Goal: Transaction & Acquisition: Obtain resource

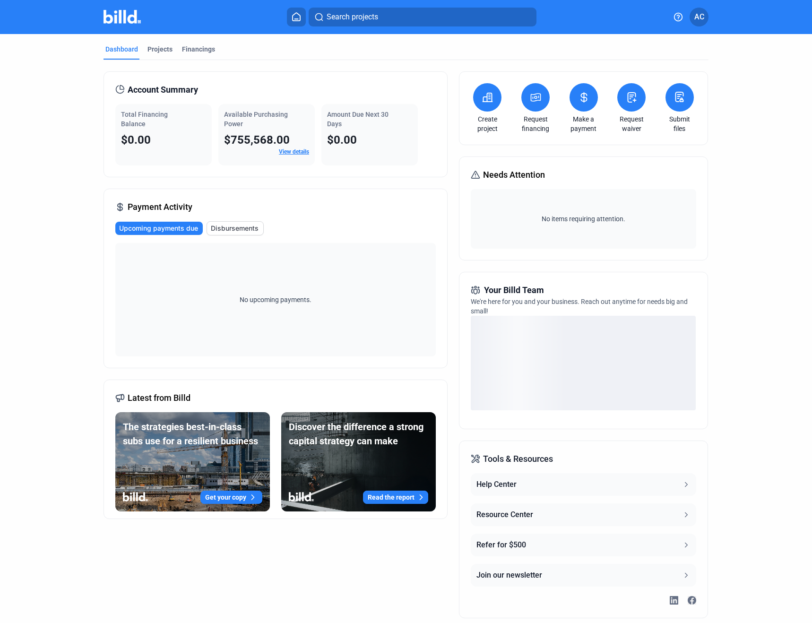
click at [285, 153] on link "View details" at bounding box center [294, 151] width 30 height 7
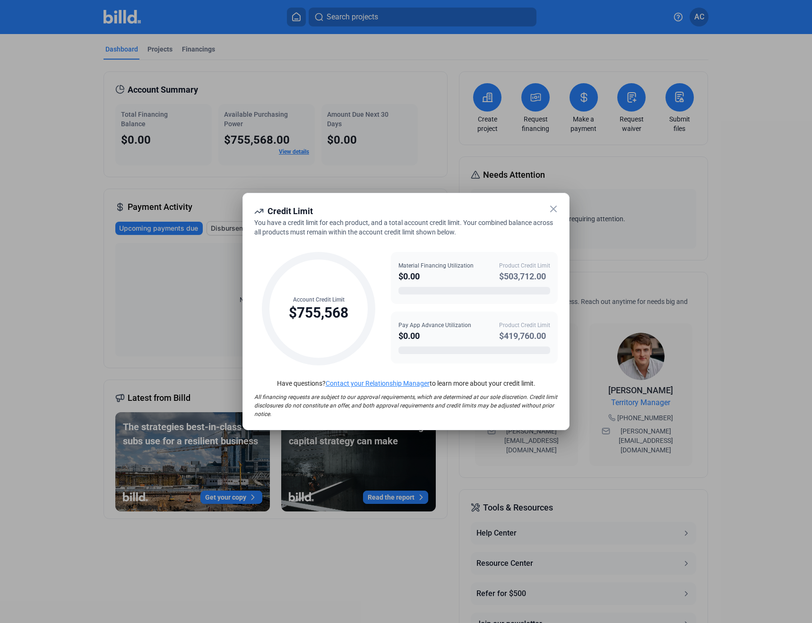
click at [437, 277] on div "$0.00" at bounding box center [435, 276] width 75 height 13
click at [516, 275] on div "$503,712.00" at bounding box center [524, 276] width 51 height 13
click at [339, 291] on icon at bounding box center [318, 308] width 113 height 113
click at [325, 310] on div "$755,568" at bounding box center [319, 313] width 60 height 18
click at [520, 266] on div "Product Credit Limit" at bounding box center [524, 265] width 51 height 9
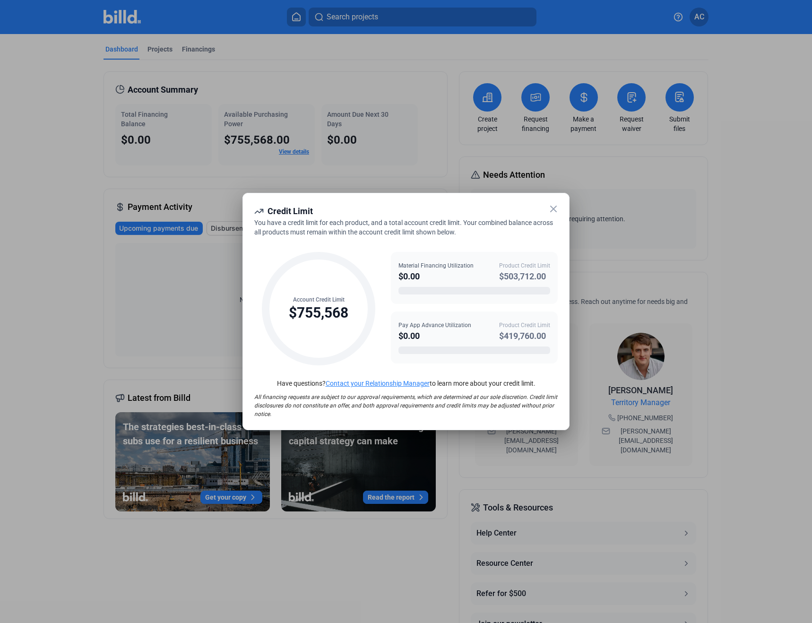
click at [670, 190] on div at bounding box center [406, 311] width 812 height 623
click at [553, 207] on icon at bounding box center [552, 208] width 11 height 11
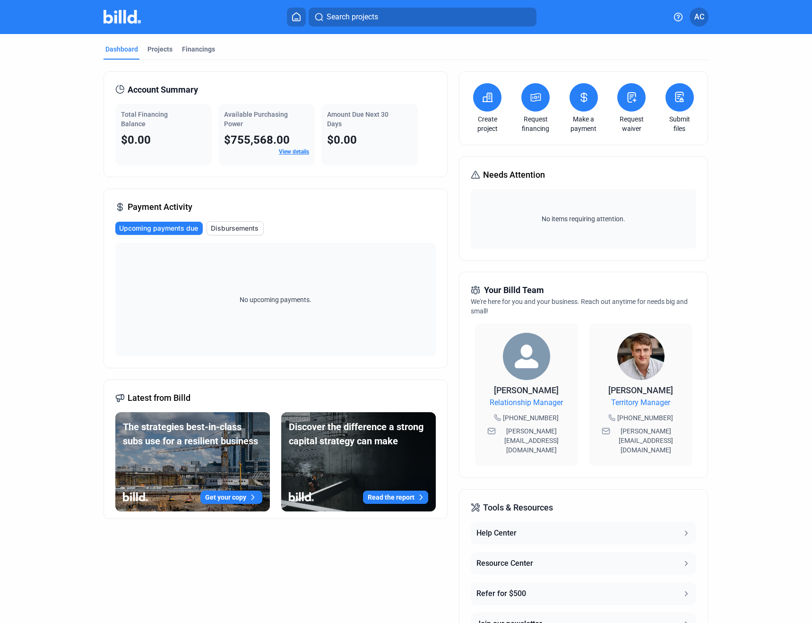
click at [483, 100] on icon at bounding box center [487, 97] width 12 height 11
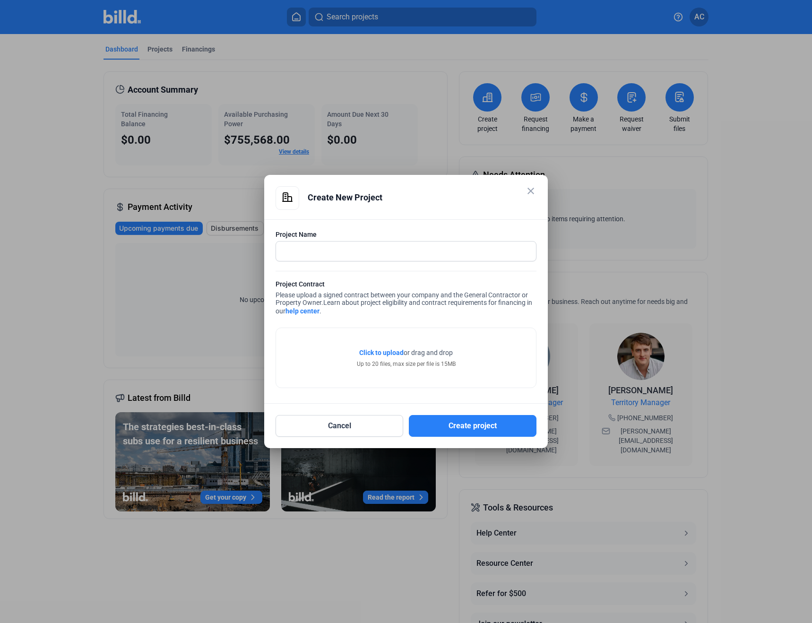
click at [624, 154] on div at bounding box center [406, 311] width 812 height 623
click at [531, 189] on mat-icon "close" at bounding box center [530, 190] width 11 height 11
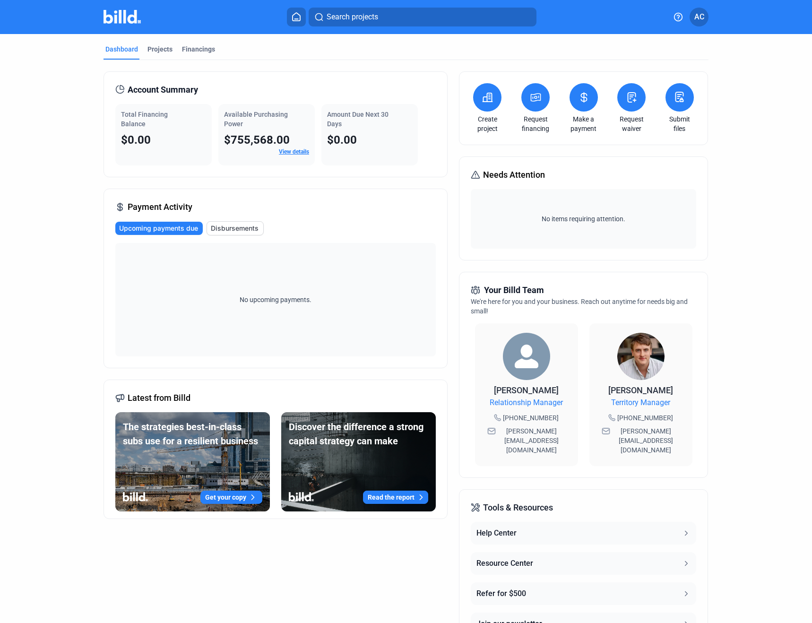
click at [486, 108] on button at bounding box center [487, 97] width 28 height 28
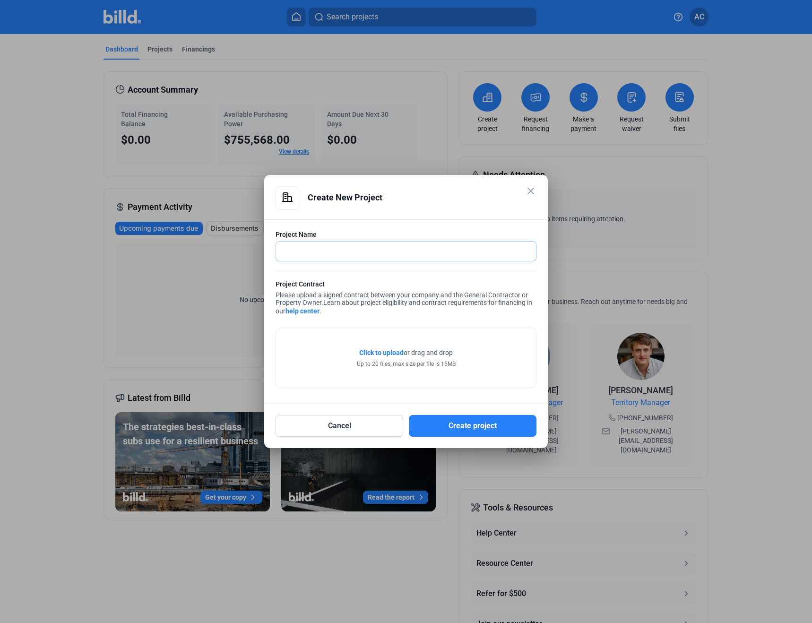
click at [311, 245] on input "text" at bounding box center [406, 250] width 260 height 19
click at [528, 191] on mat-icon "close" at bounding box center [530, 190] width 11 height 11
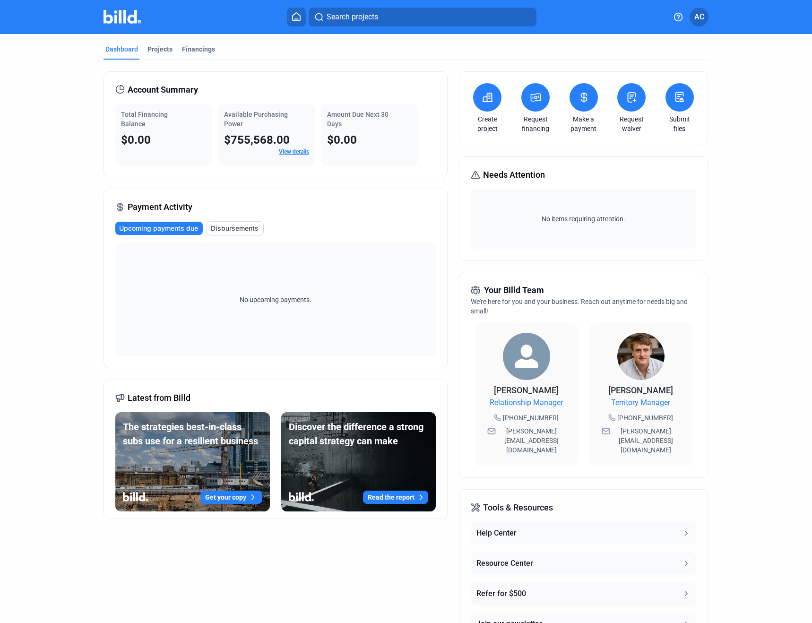
click at [530, 102] on icon at bounding box center [536, 97] width 12 height 11
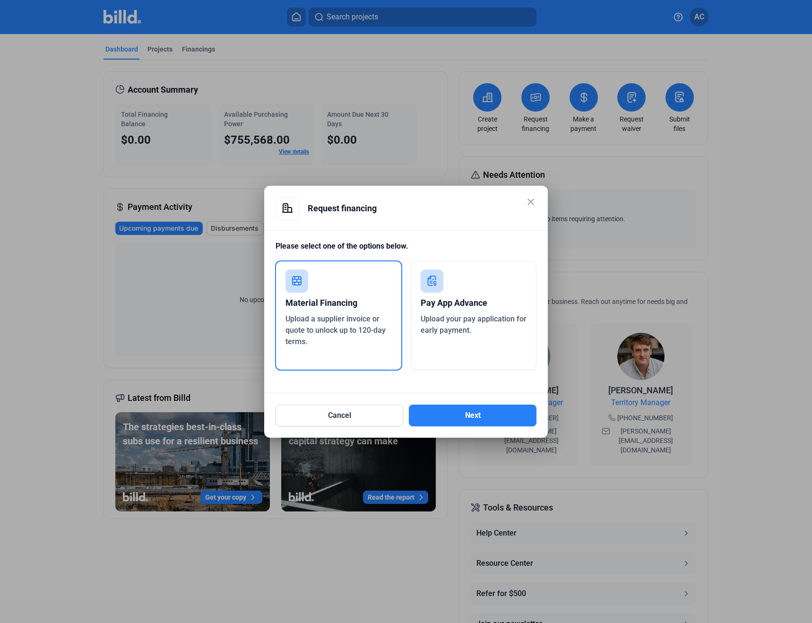
click at [453, 321] on span "Upload your pay application for early payment." at bounding box center [473, 324] width 106 height 20
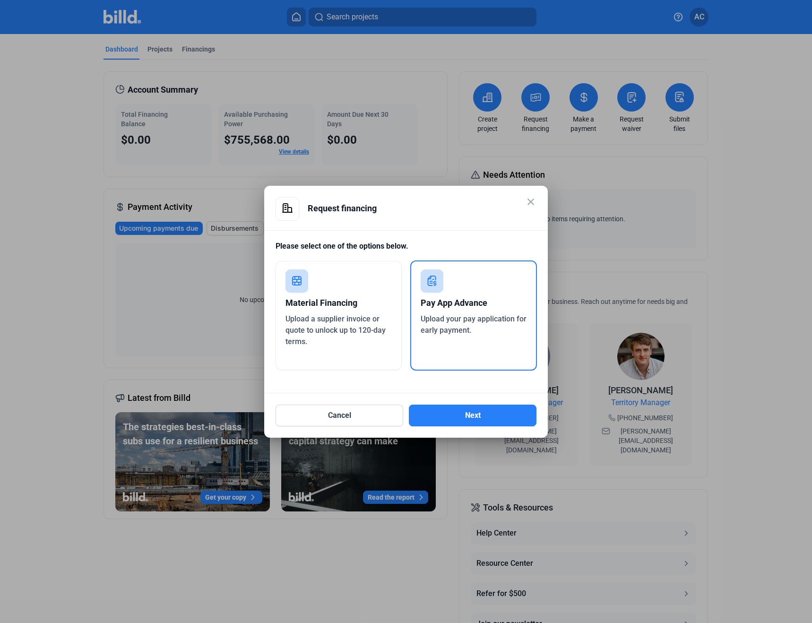
click at [343, 320] on span "Upload a supplier invoice or quote to unlock up to 120-day terms." at bounding box center [335, 330] width 100 height 32
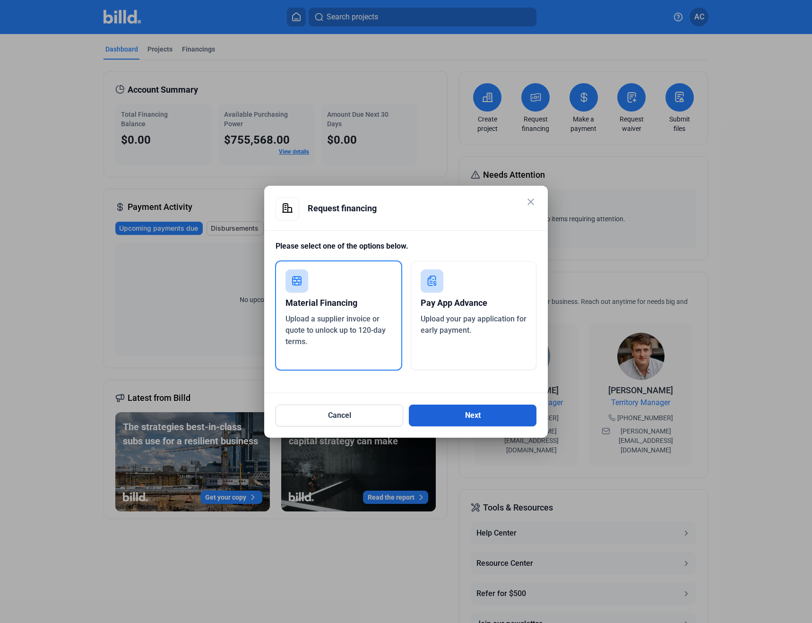
click at [479, 415] on button "Next" at bounding box center [473, 415] width 128 height 22
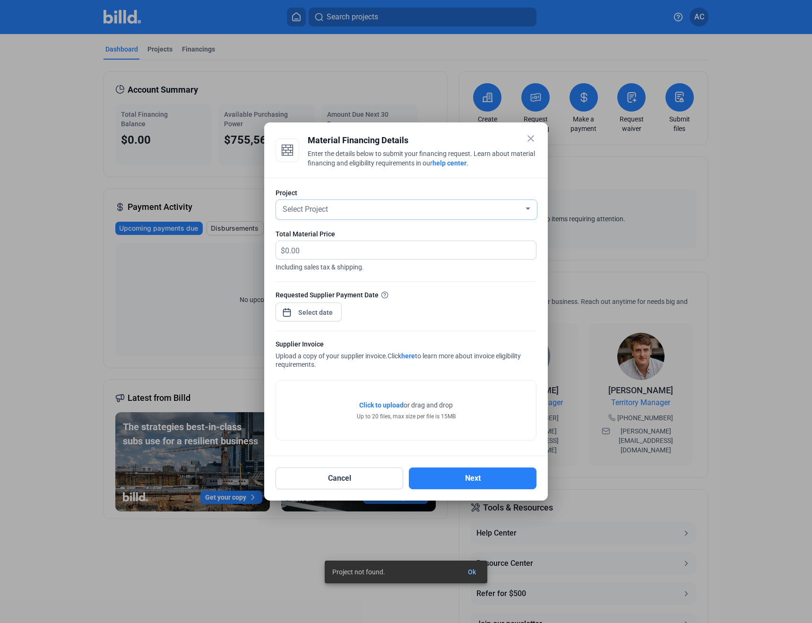
click at [474, 200] on div "Select Project" at bounding box center [406, 209] width 251 height 19
click at [369, 247] on div at bounding box center [406, 311] width 812 height 623
click at [528, 137] on mat-icon "close" at bounding box center [530, 138] width 11 height 11
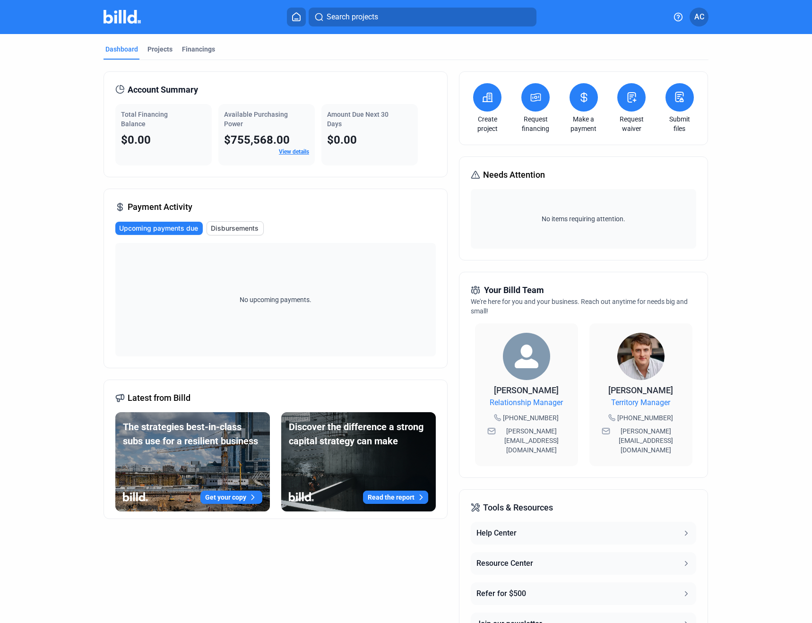
click at [282, 153] on link "View details" at bounding box center [294, 151] width 30 height 7
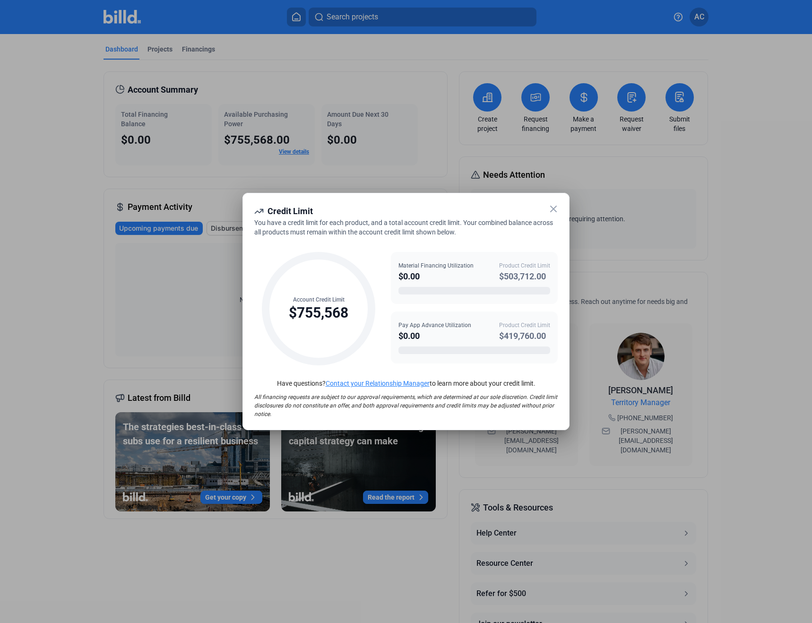
click at [553, 235] on div "You have a credit limit for each product, and a total account credit limit. You…" at bounding box center [405, 227] width 303 height 19
click at [551, 208] on icon at bounding box center [552, 208] width 11 height 11
